Goal: Task Accomplishment & Management: Use online tool/utility

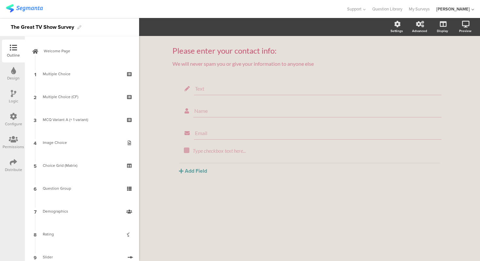
scroll to position [274, 0]
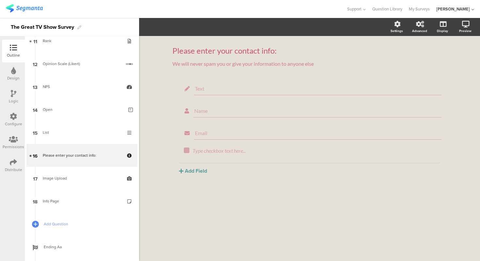
scroll to position [268, 0]
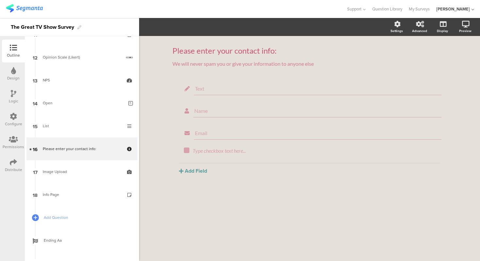
click at [171, 102] on div "Please enter your contact info: Please enter your contact info: We will never s…" at bounding box center [309, 122] width 287 height 173
